Goal: Information Seeking & Learning: Check status

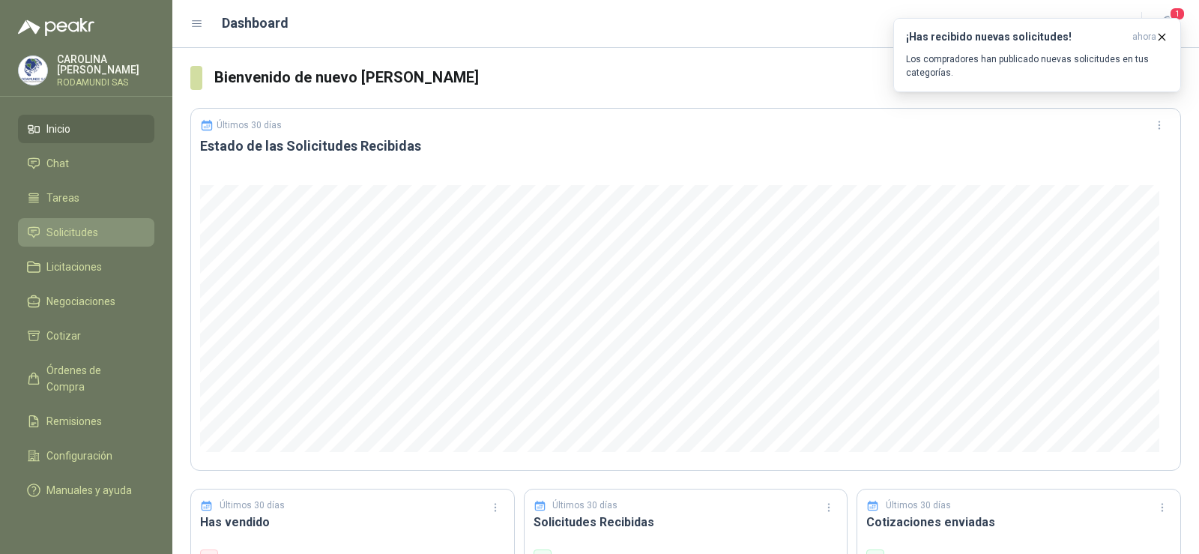
click at [99, 221] on link "Solicitudes" at bounding box center [86, 232] width 136 height 28
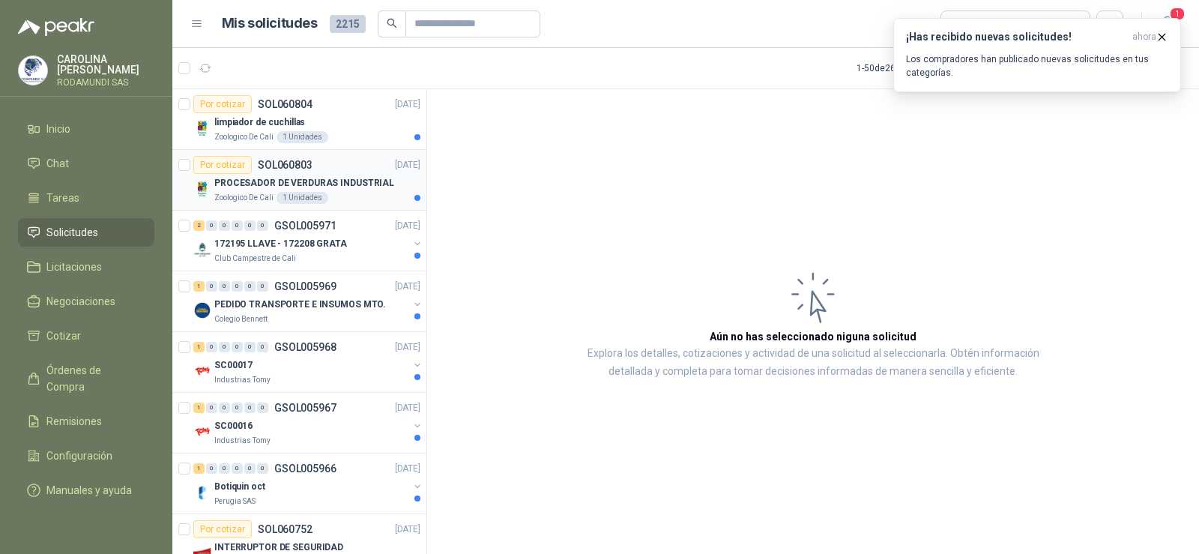
click at [272, 187] on p "PROCESADOR DE VERDURAS INDUSTRIAL" at bounding box center [304, 183] width 180 height 14
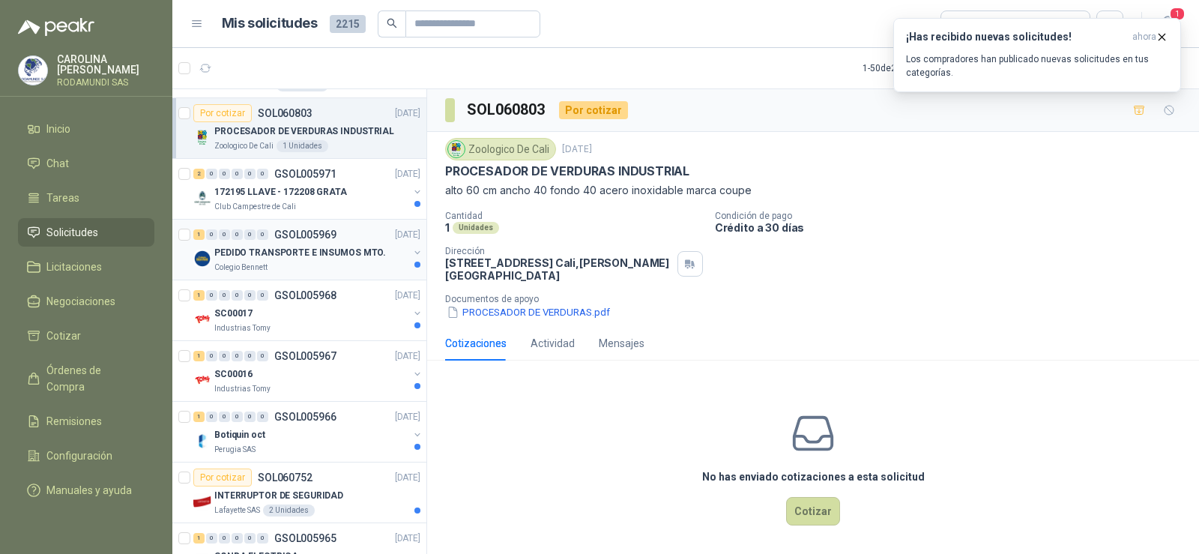
scroll to position [150, 0]
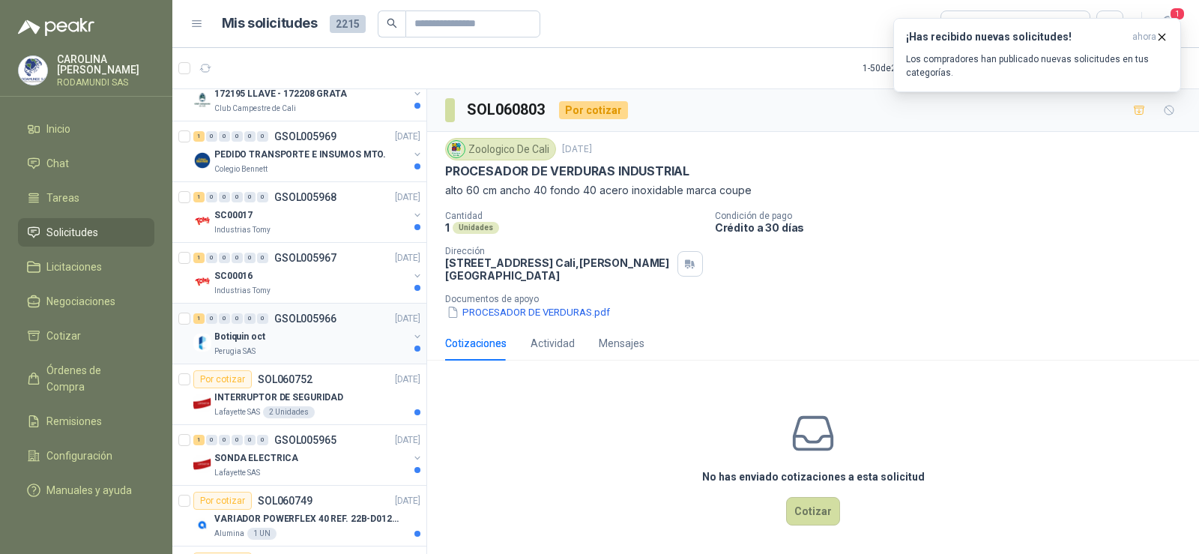
click at [250, 345] on div "Botiquin oct" at bounding box center [311, 336] width 194 height 18
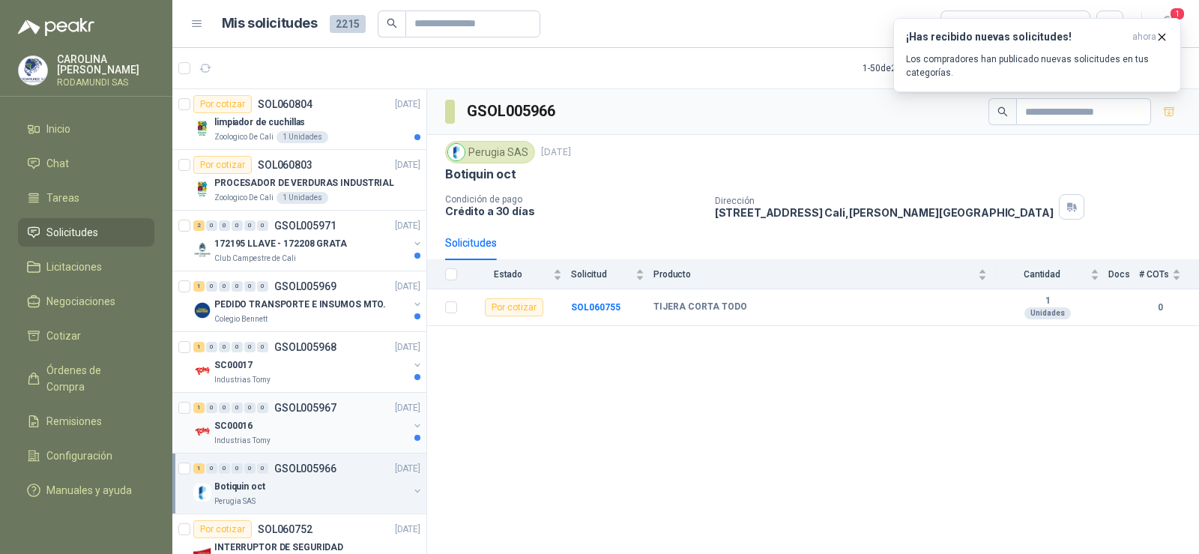
click at [311, 403] on p "GSOL005967" at bounding box center [305, 407] width 62 height 10
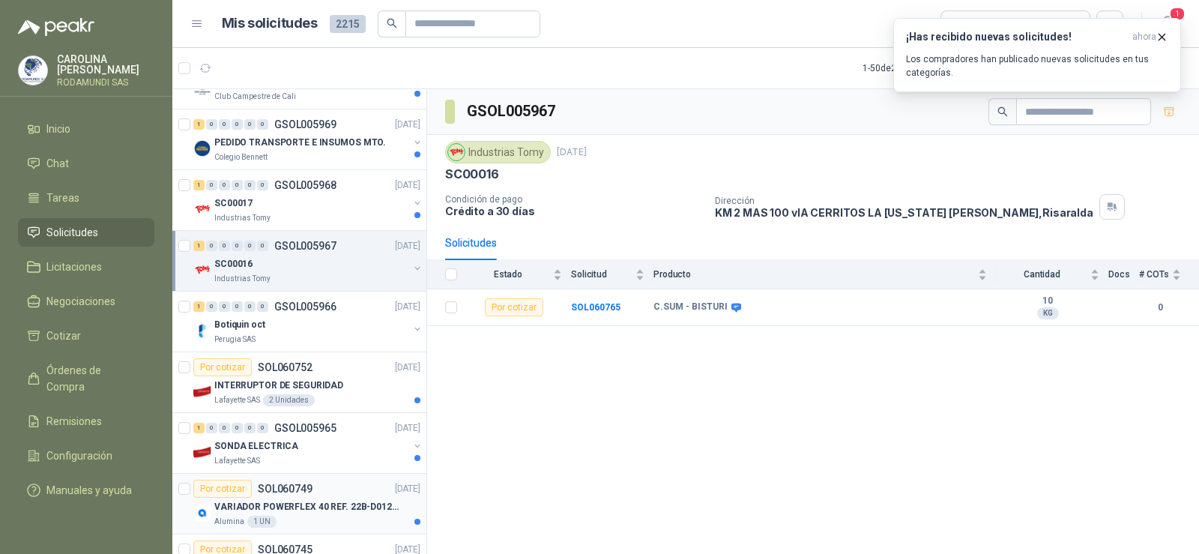
scroll to position [75, 0]
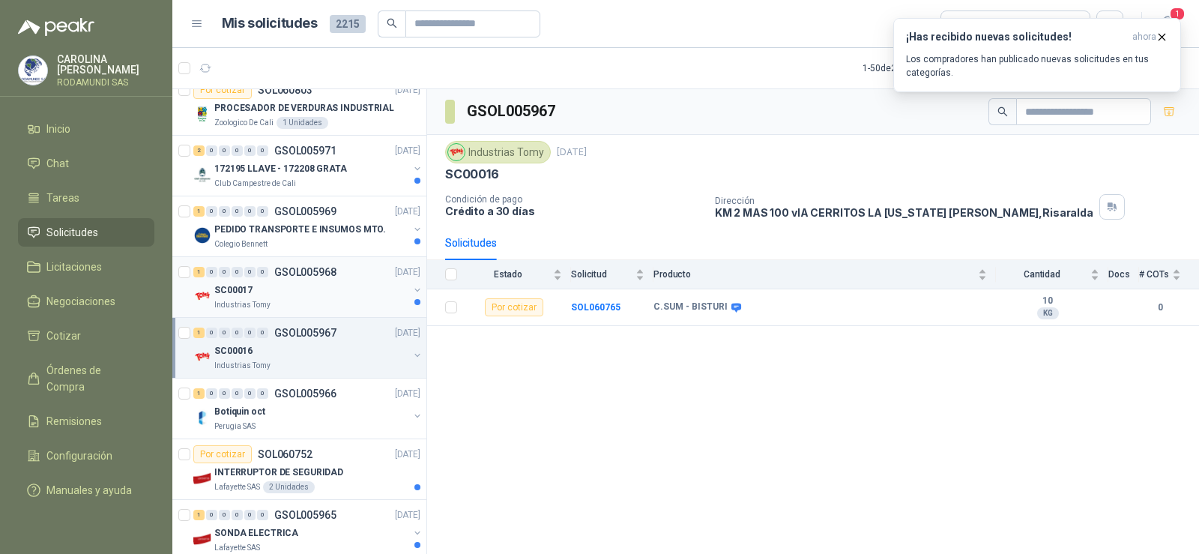
click at [248, 296] on p "SC00017" at bounding box center [233, 290] width 38 height 14
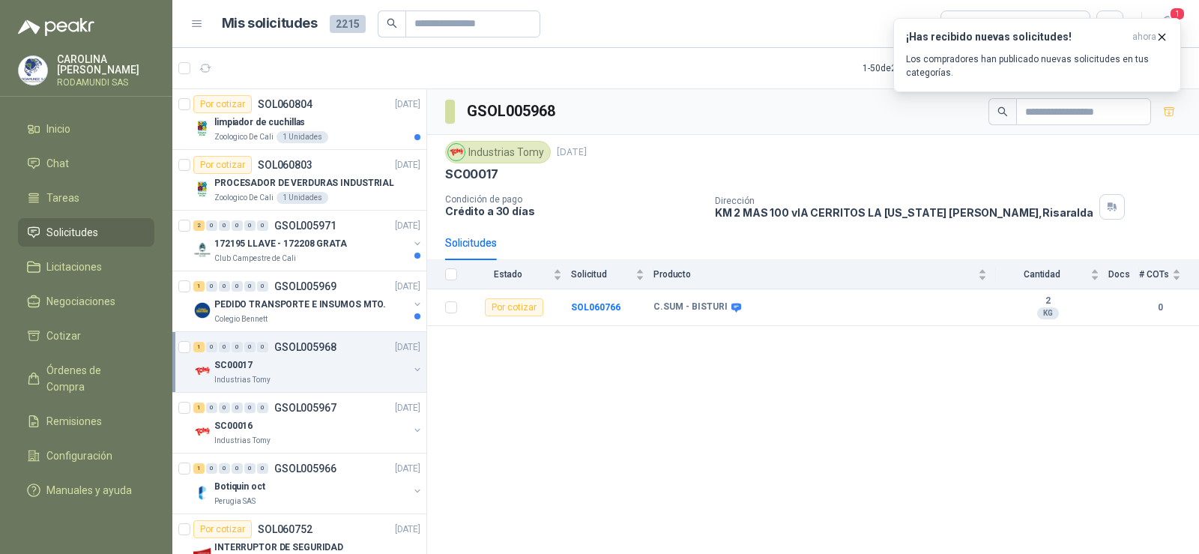
click at [79, 226] on span "Solicitudes" at bounding box center [72, 232] width 52 height 16
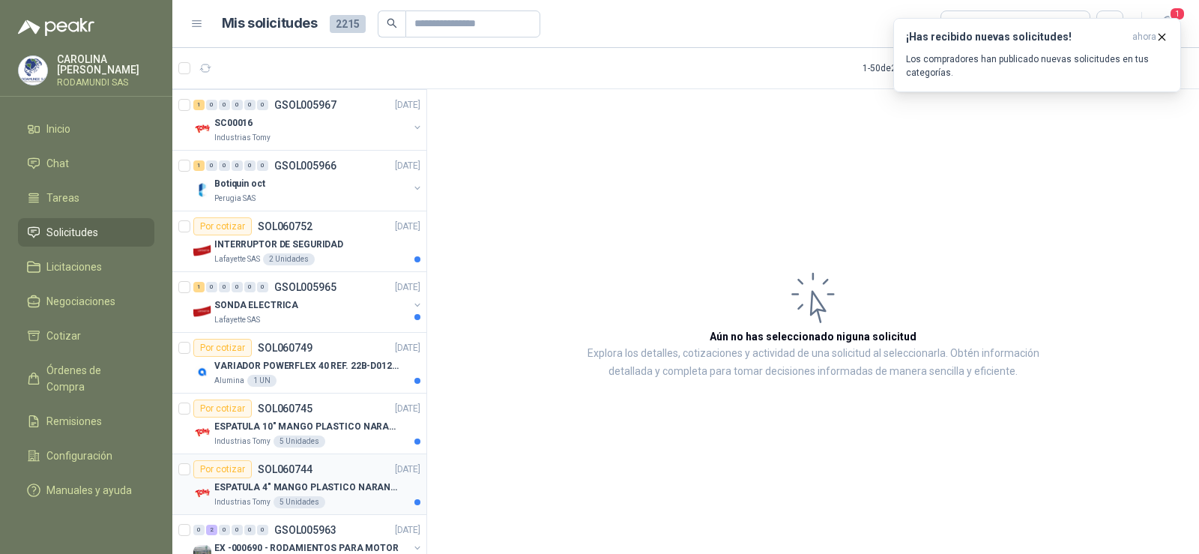
scroll to position [375, 0]
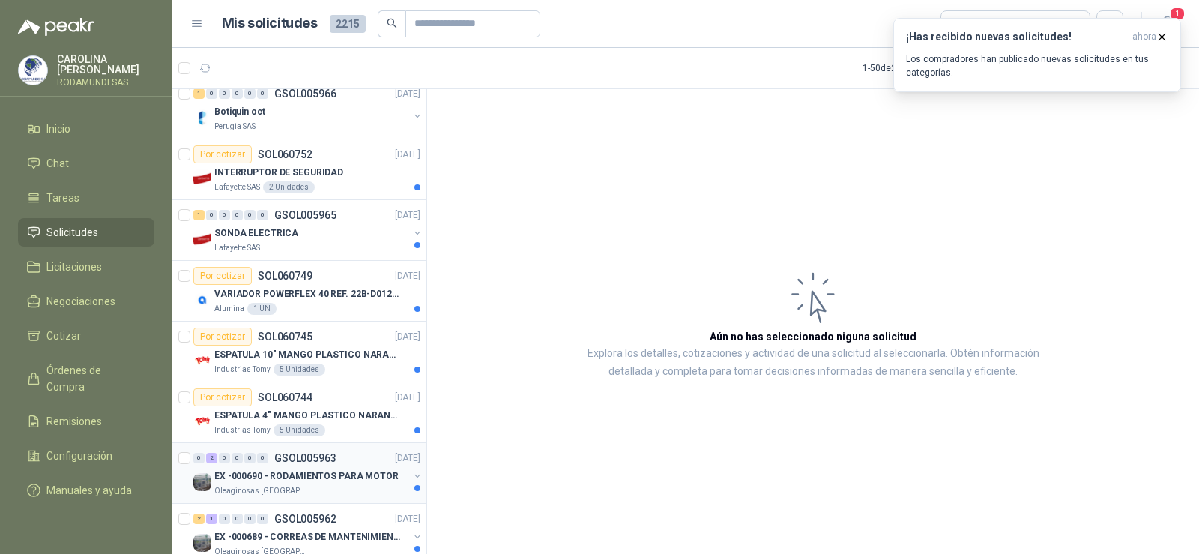
click at [285, 471] on p "EX -000690 - RODAMIENTOS PARA MOTOR" at bounding box center [306, 476] width 184 height 14
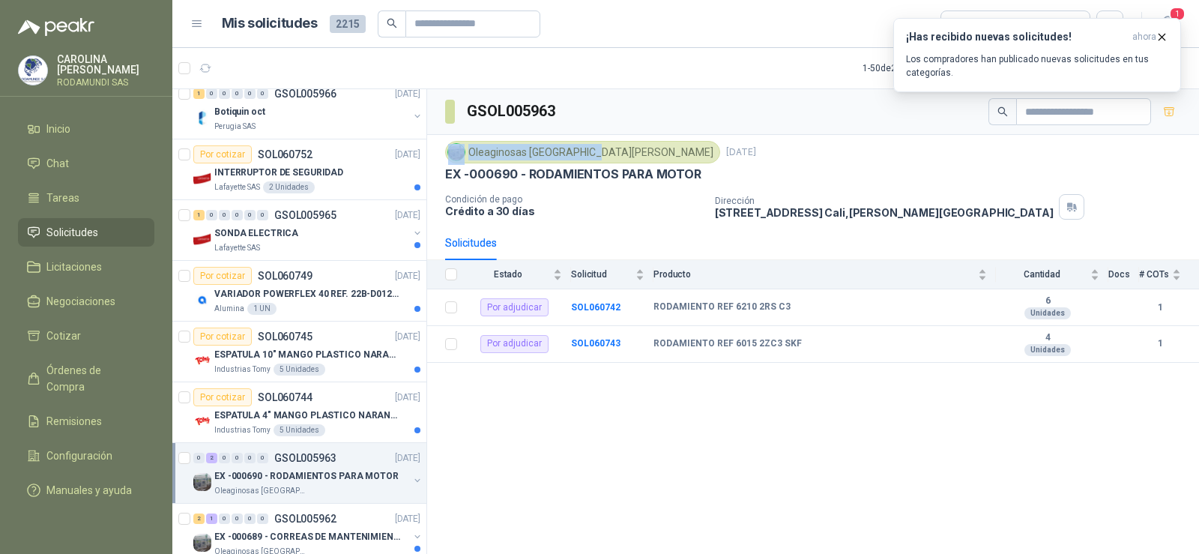
drag, startPoint x: 592, startPoint y: 147, endPoint x: 466, endPoint y: 154, distance: 126.1
click at [466, 154] on div "Oleaginosas [GEOGRAPHIC_DATA][PERSON_NAME]" at bounding box center [582, 152] width 275 height 22
copy div "Oleaginosas [GEOGRAPHIC_DATA][PERSON_NAME]"
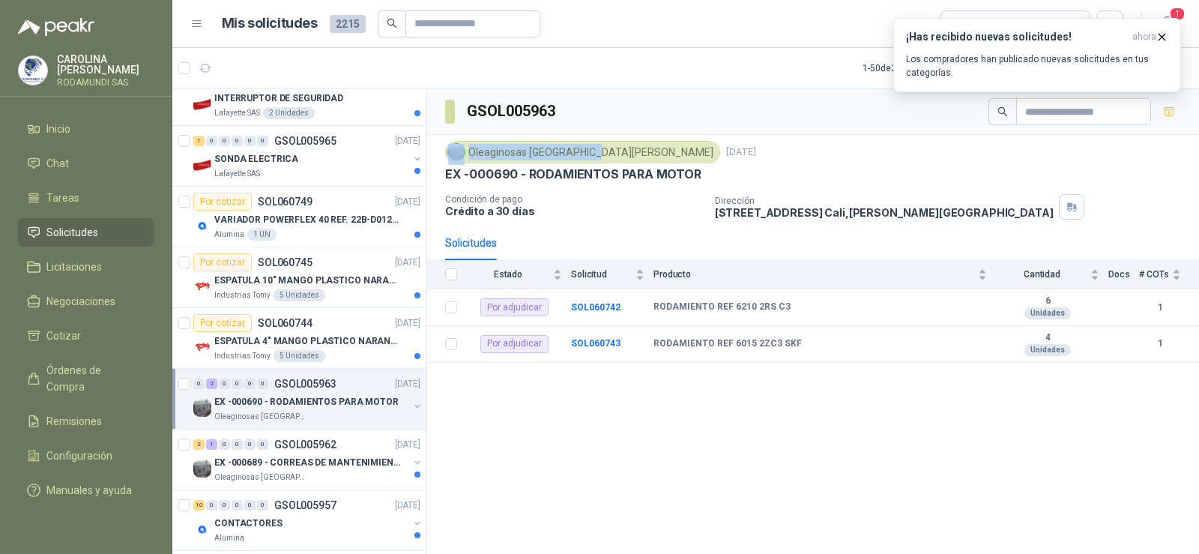
scroll to position [450, 0]
click at [291, 462] on p "EX -000689 - CORREAS DE MANTENIMIENTO" at bounding box center [307, 462] width 187 height 14
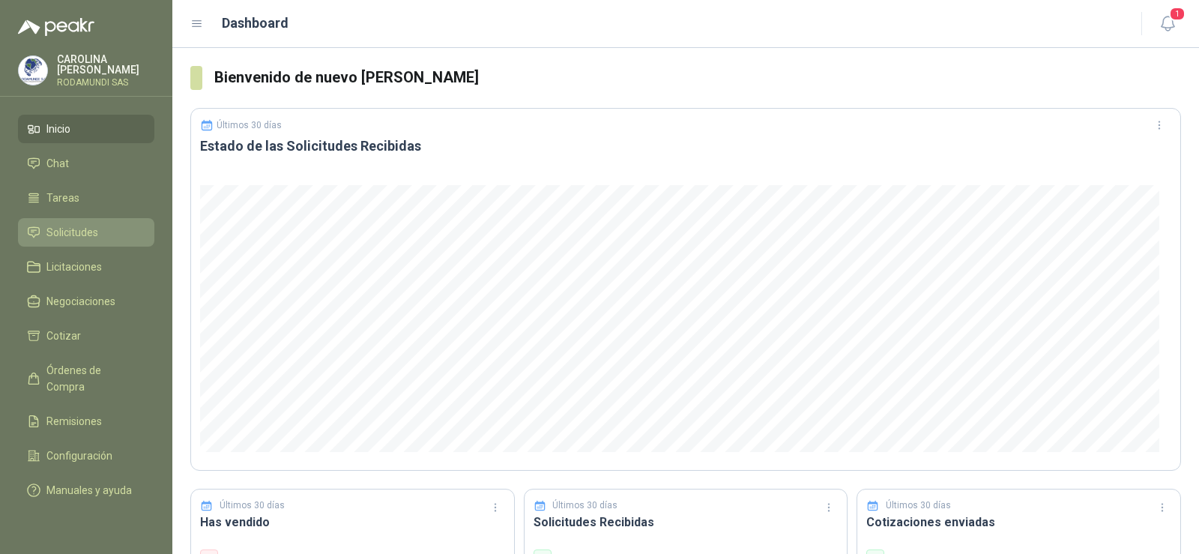
click at [38, 230] on icon at bounding box center [33, 232] width 13 height 13
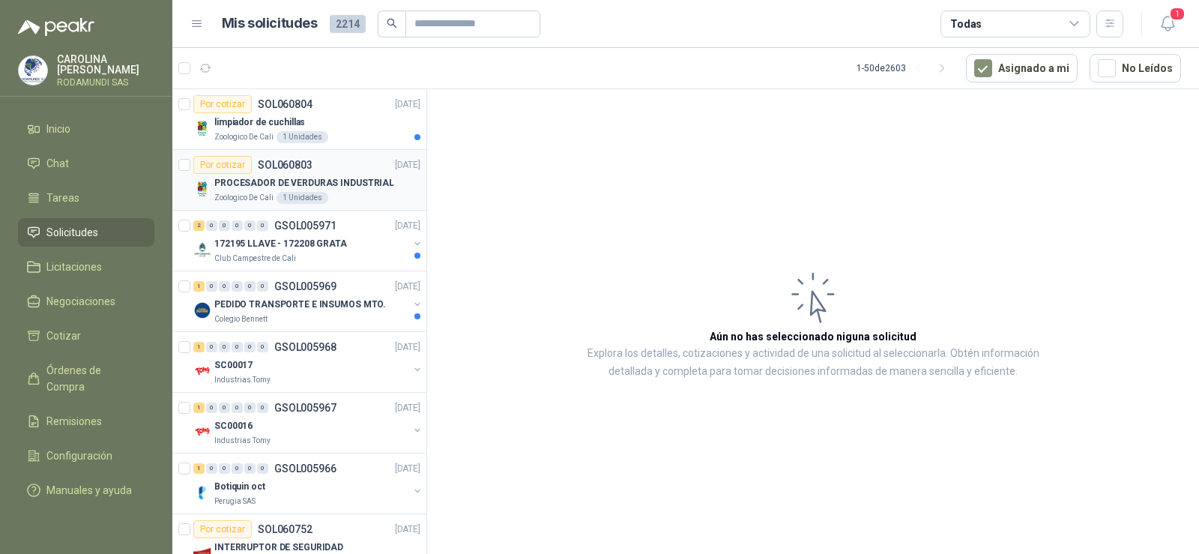
click at [257, 184] on p "PROCESADOR DE VERDURAS INDUSTRIAL" at bounding box center [304, 183] width 180 height 14
